Goal: Find specific page/section: Find specific page/section

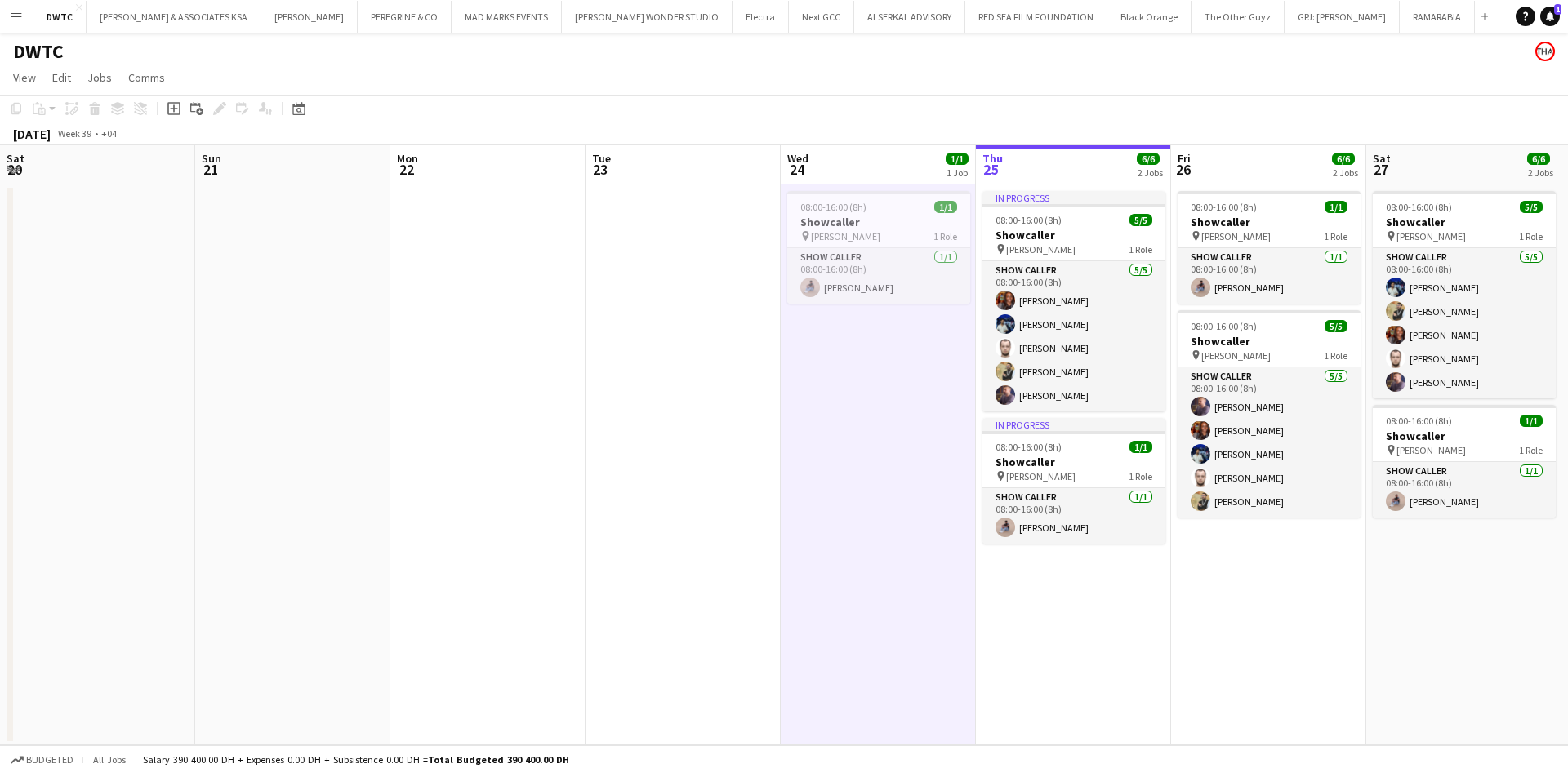
scroll to position [0, 520]
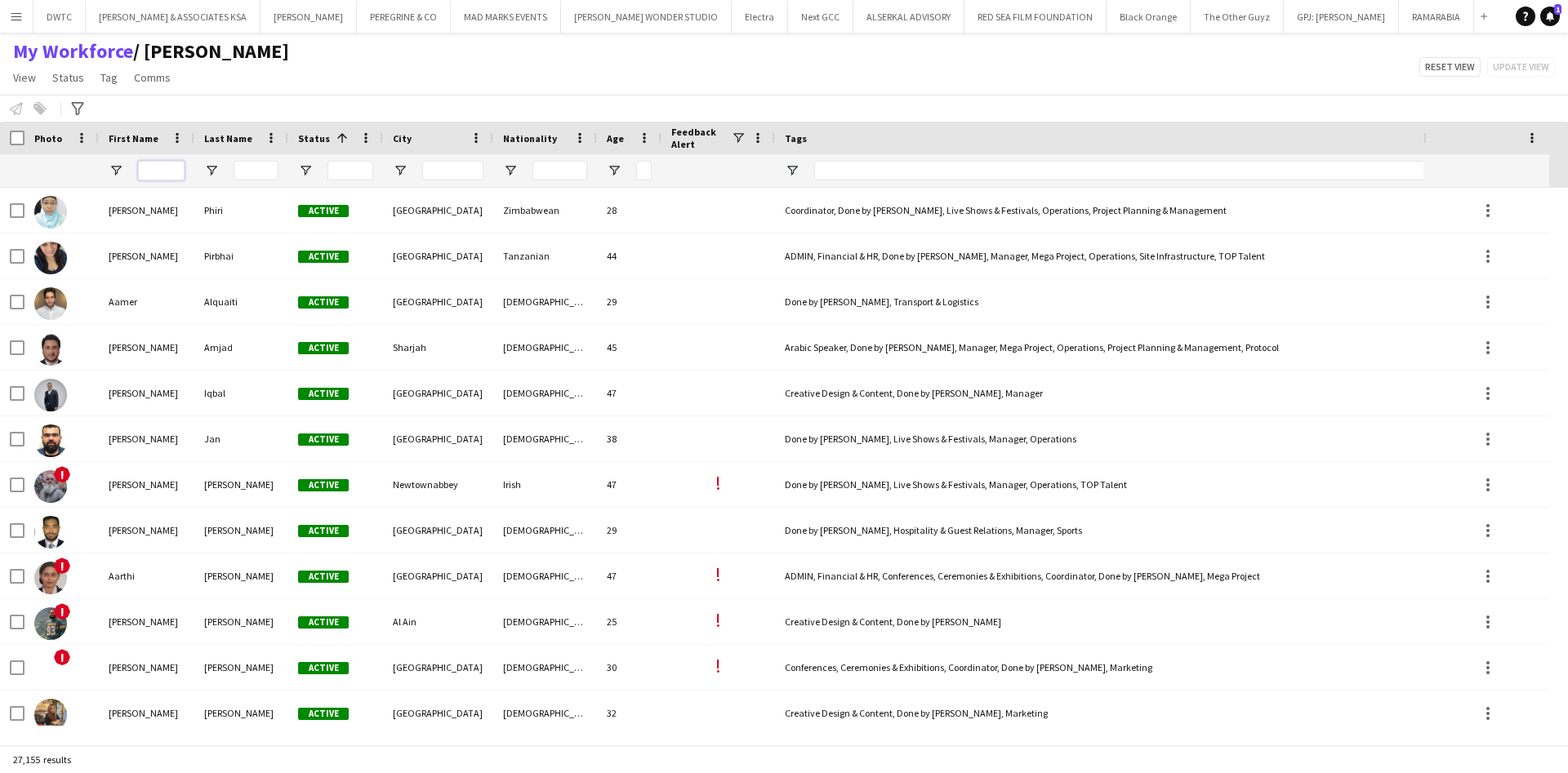
click at [165, 168] on input "First Name Filter Input" at bounding box center [161, 170] width 47 height 19
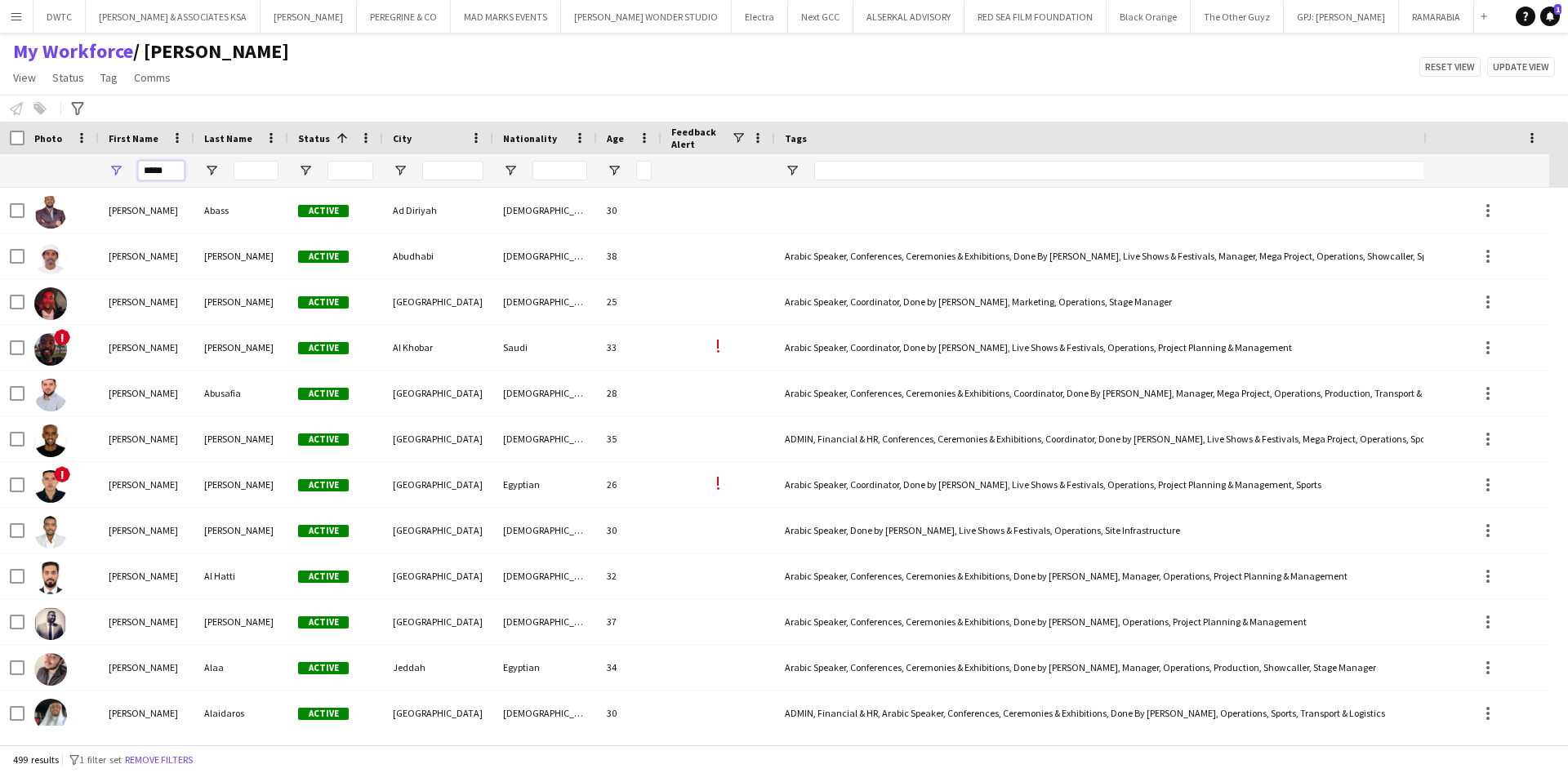
type input "*****"
click at [250, 171] on input "Last Name Filter Input" at bounding box center [256, 170] width 45 height 19
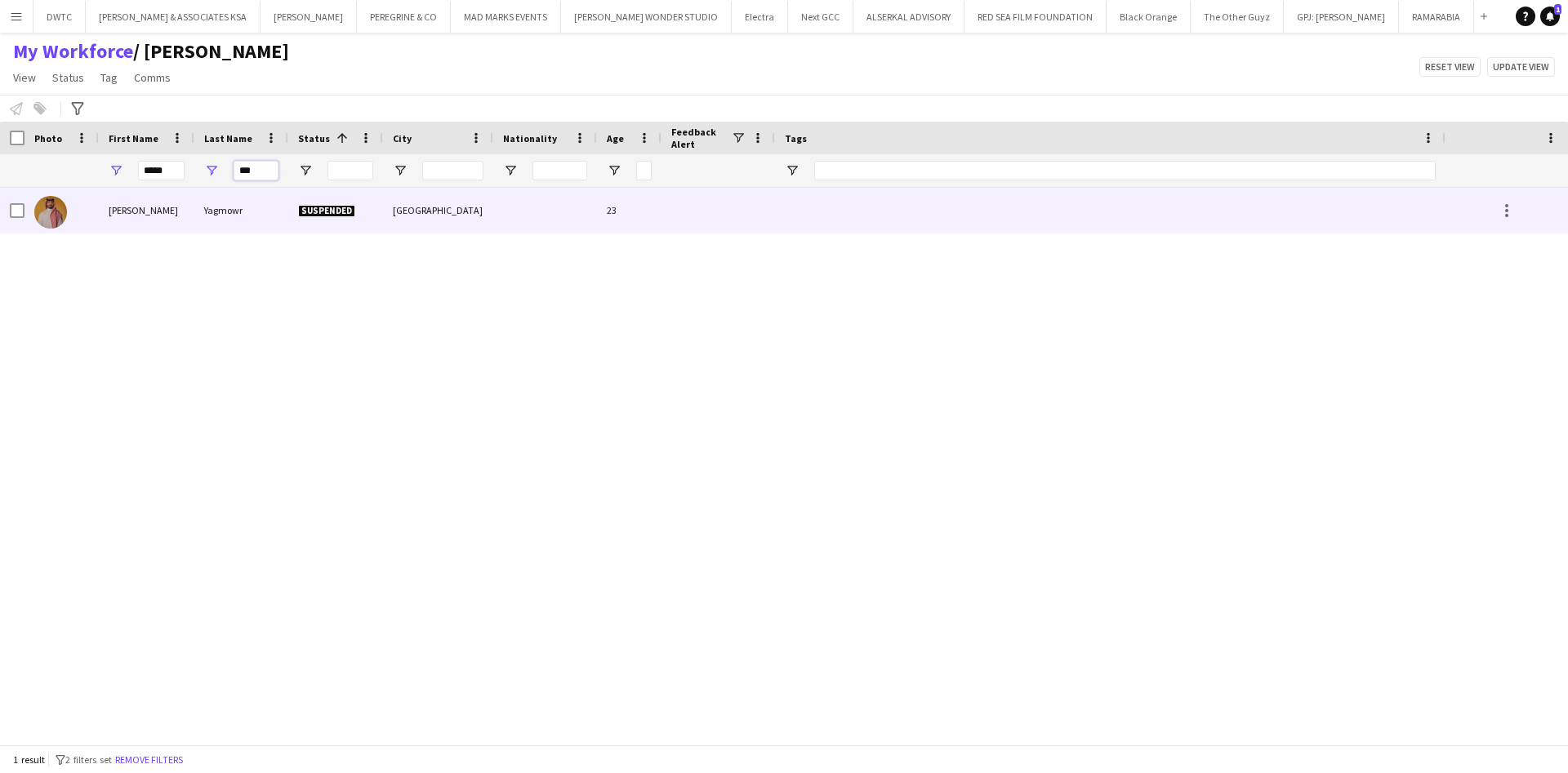
type input "***"
click at [232, 218] on div "Yagmowr" at bounding box center [241, 210] width 94 height 45
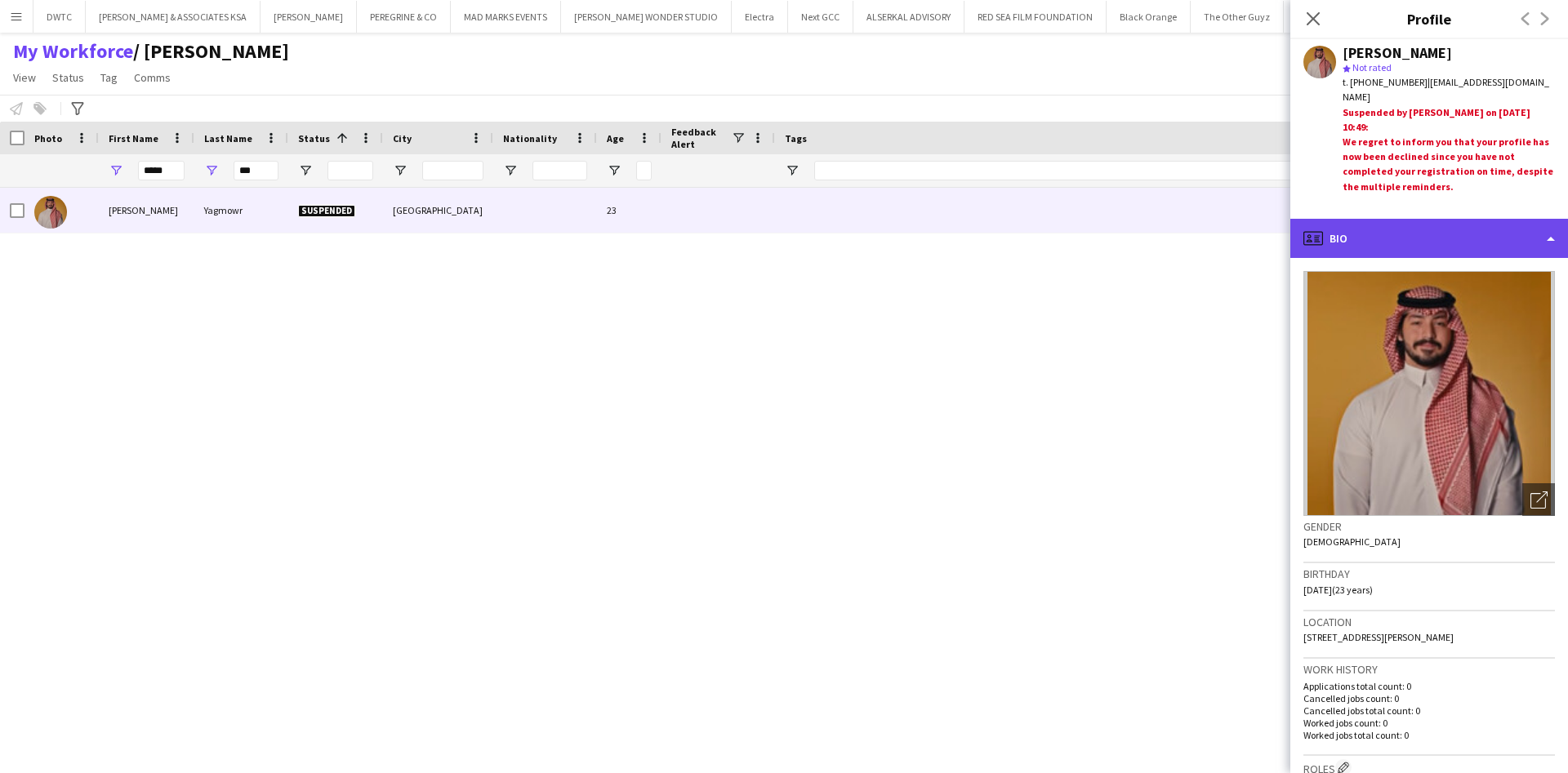
click at [1540, 250] on div "profile Bio" at bounding box center [1428, 238] width 277 height 39
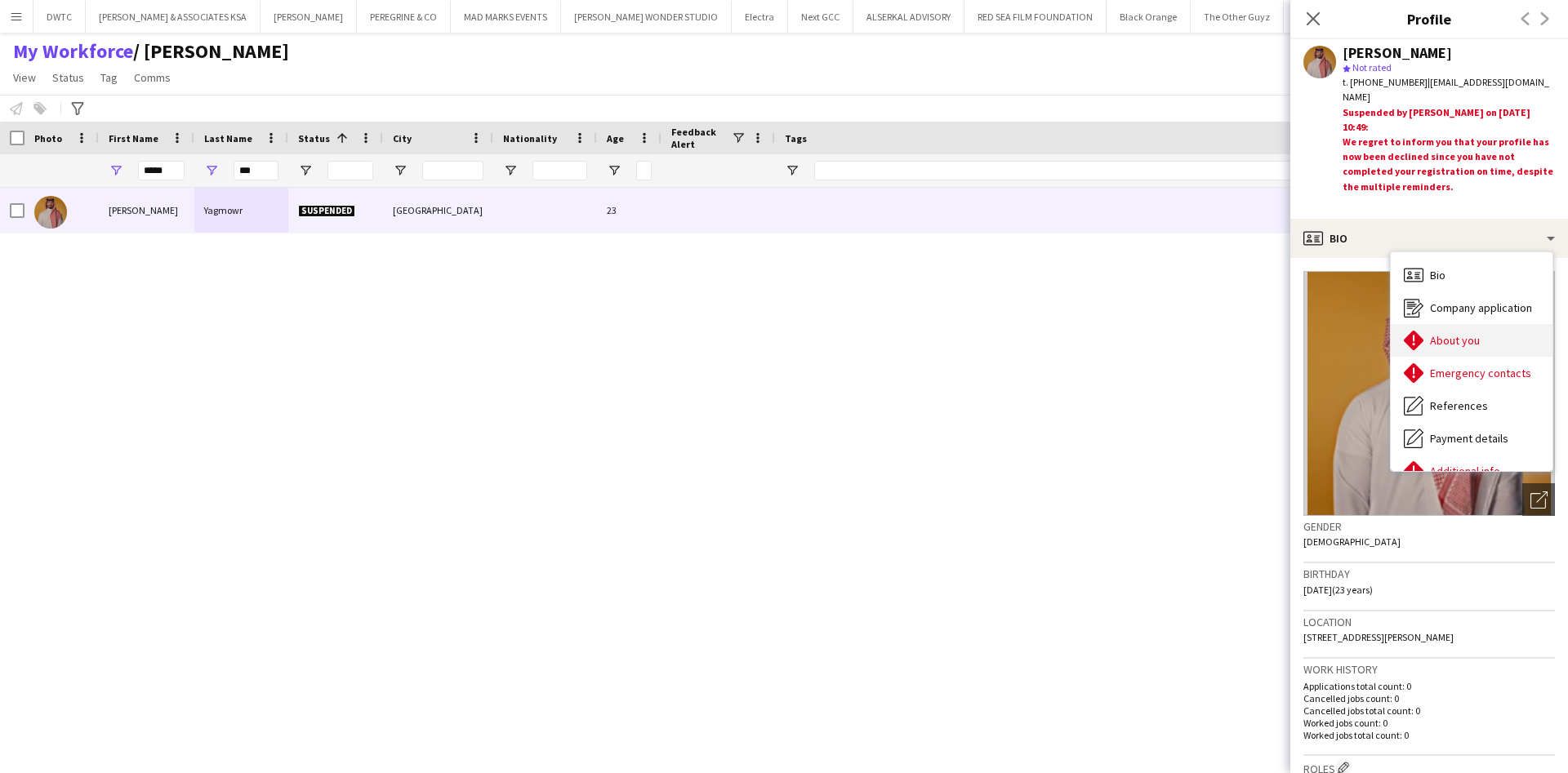
click at [1508, 340] on div "About you About you" at bounding box center [1471, 340] width 162 height 33
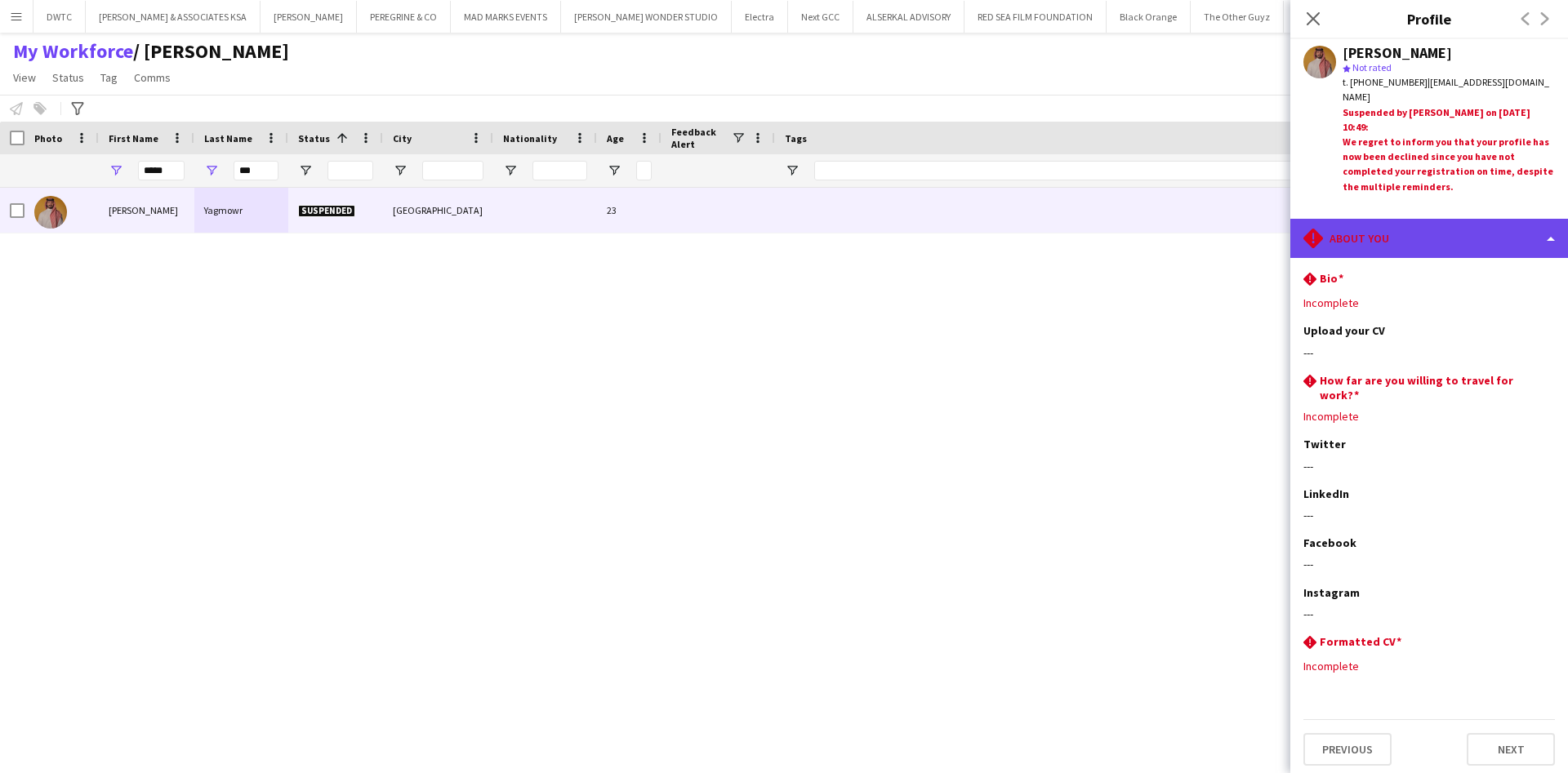
click at [1520, 240] on div "rhombus-alert About you" at bounding box center [1428, 238] width 277 height 39
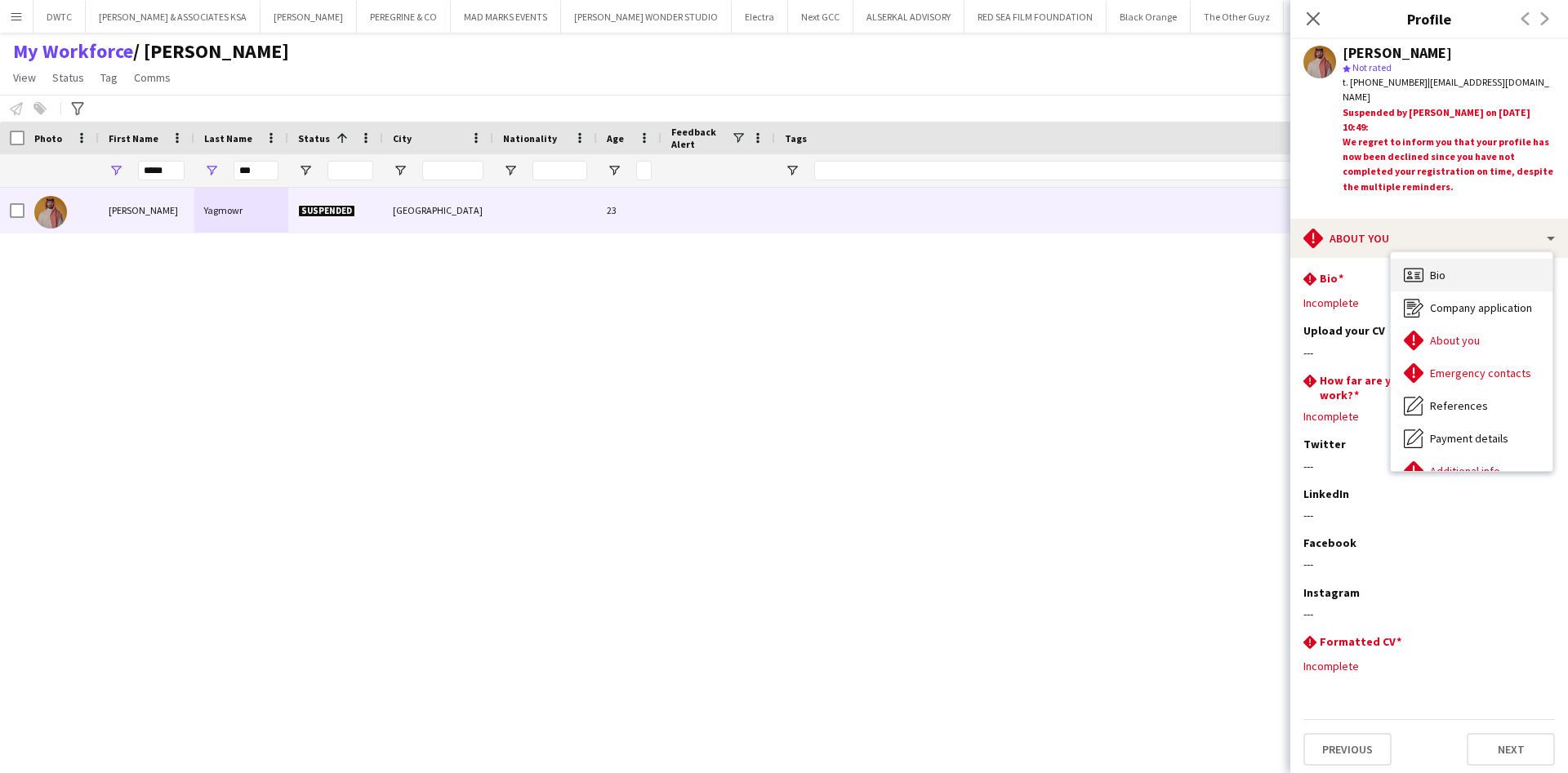
click at [1490, 283] on div "Bio Bio" at bounding box center [1471, 275] width 162 height 33
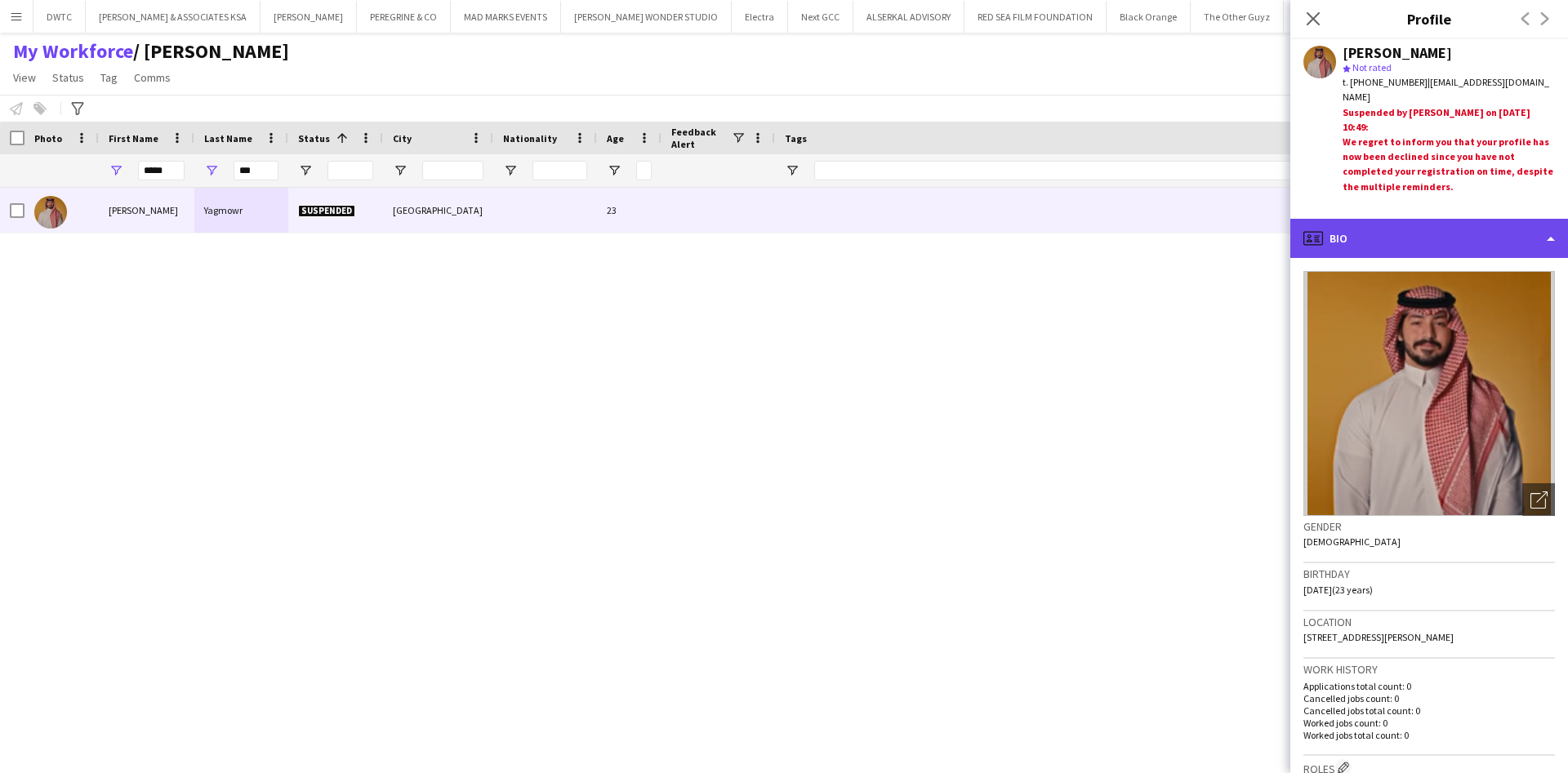
click at [1517, 238] on div "profile Bio" at bounding box center [1428, 238] width 277 height 39
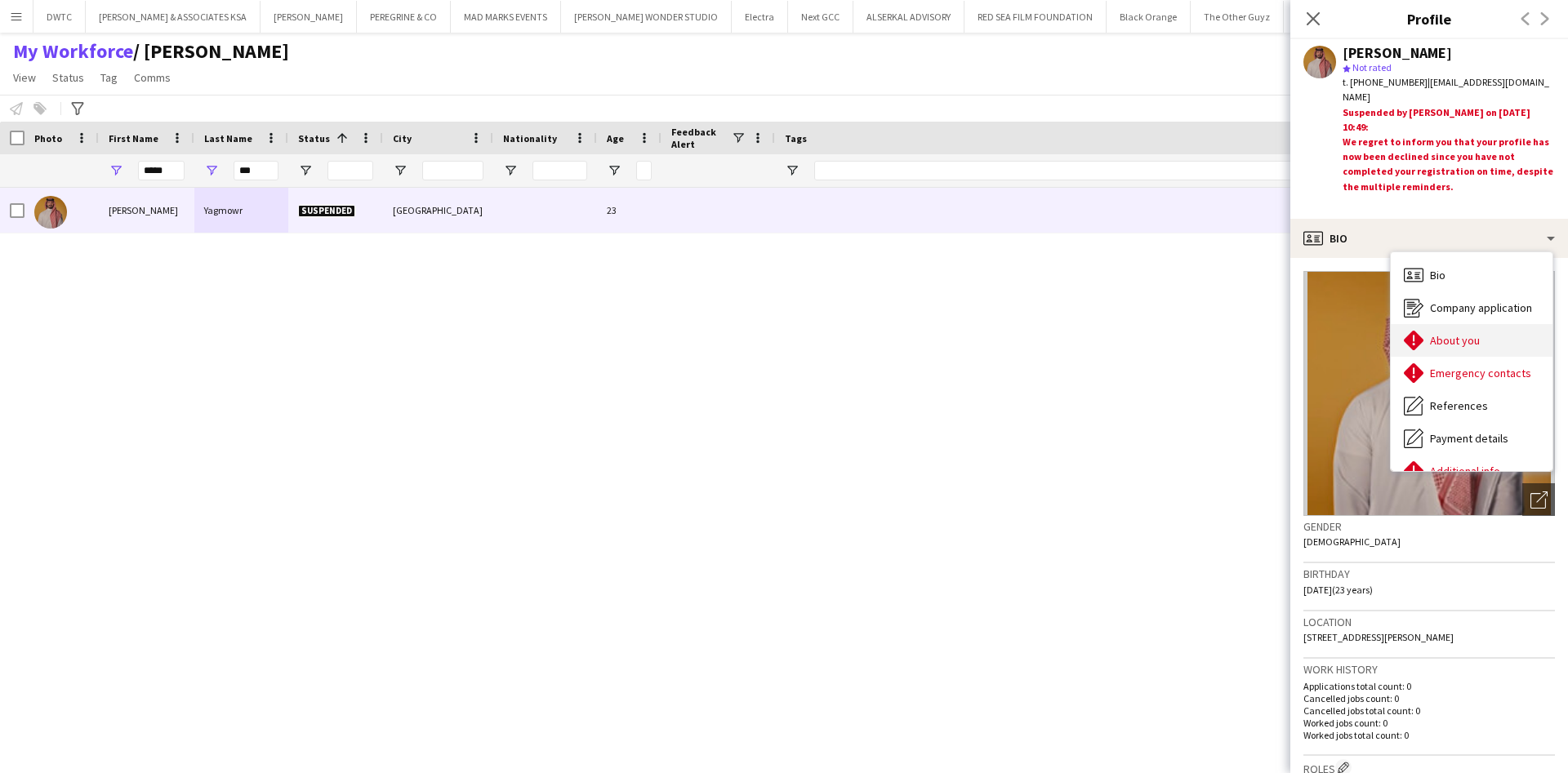
click at [1471, 331] on div "About you About you" at bounding box center [1471, 340] width 162 height 33
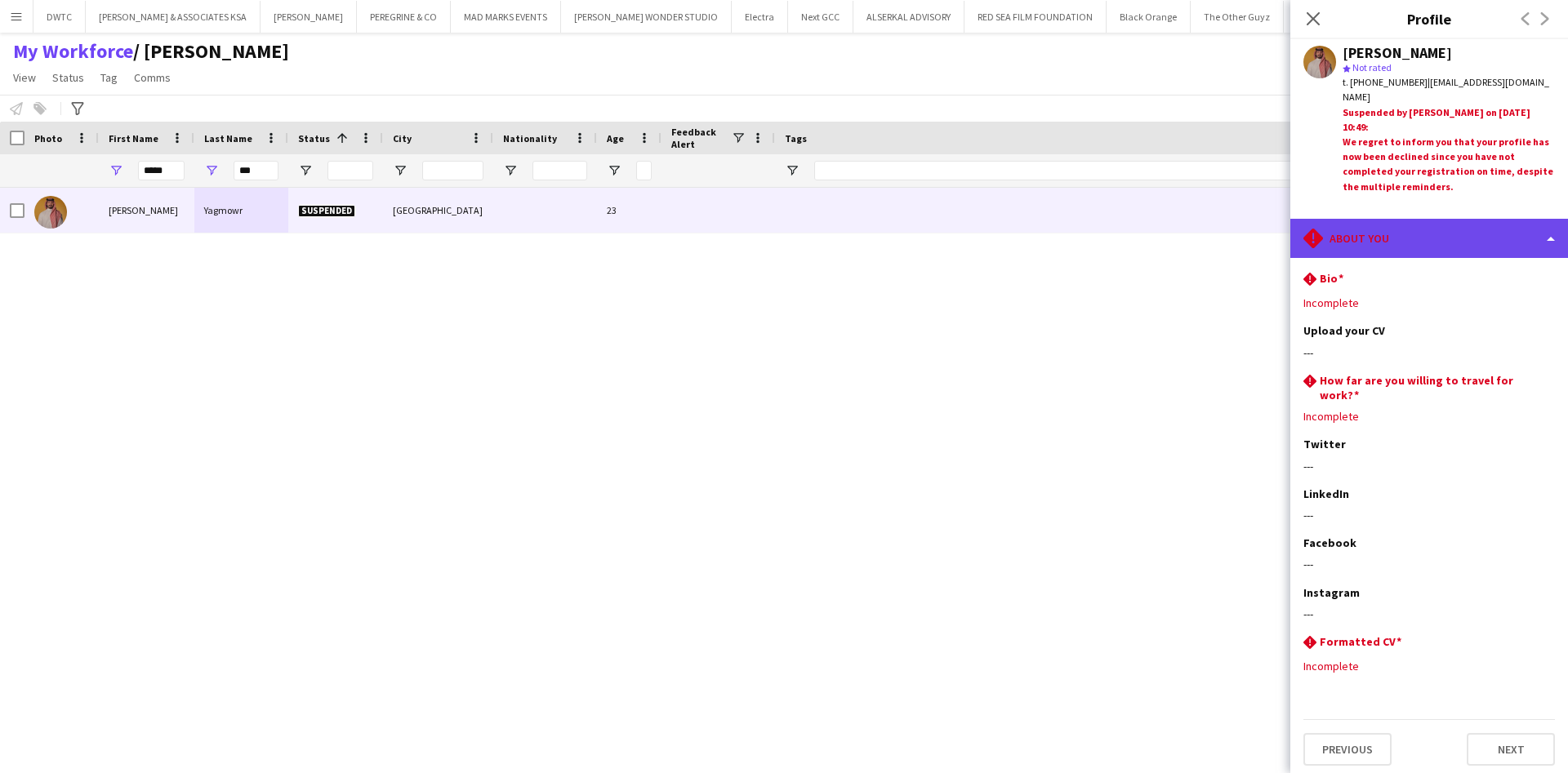
click at [1521, 248] on div "rhombus-alert About you" at bounding box center [1428, 238] width 277 height 39
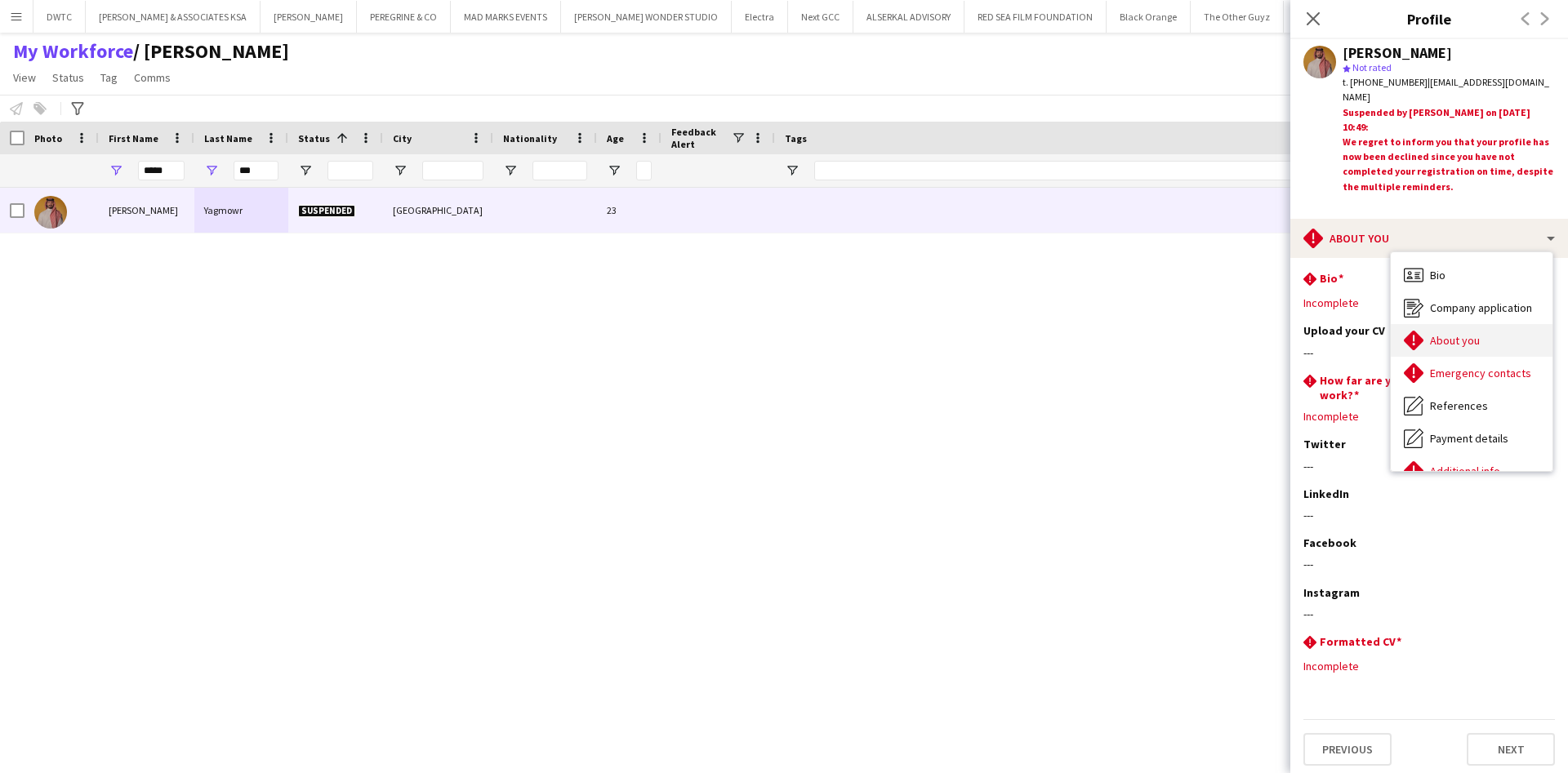
click at [1490, 342] on div "About you About you" at bounding box center [1471, 340] width 162 height 33
